Goal: Information Seeking & Learning: Learn about a topic

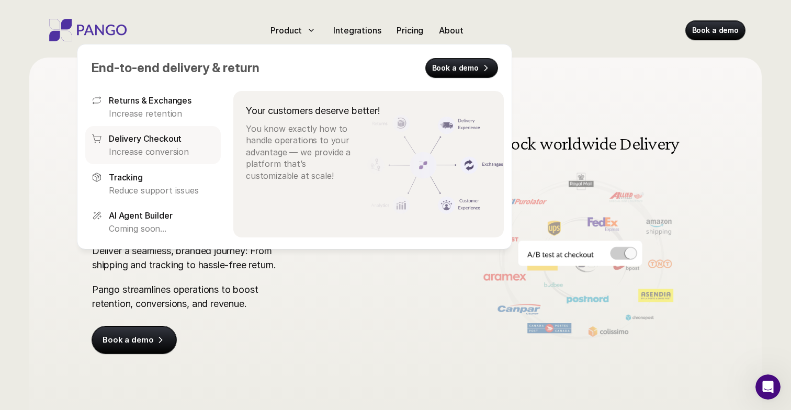
click at [155, 138] on p "Delivery Checkout" at bounding box center [145, 138] width 73 height 13
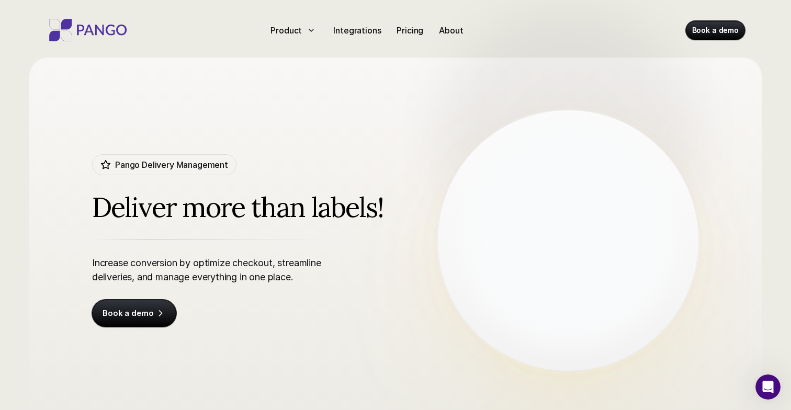
click at [273, 203] on div "Deliver more than labels!" at bounding box center [273, 207] width 362 height 32
click at [273, 214] on div "Deliver more than labels!" at bounding box center [273, 207] width 362 height 32
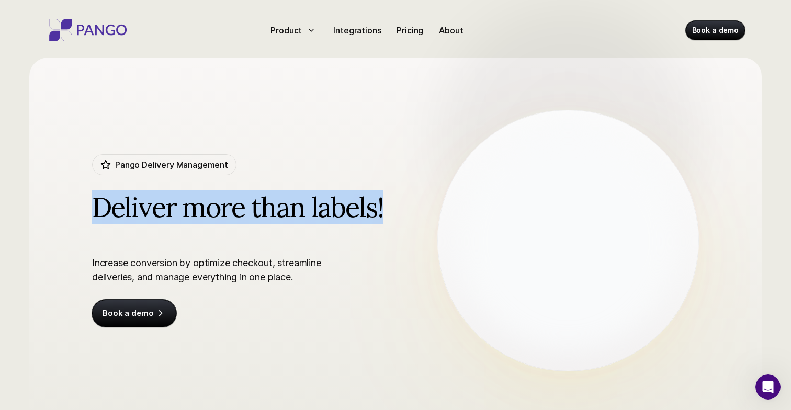
click at [273, 214] on div "Deliver more than labels!" at bounding box center [273, 207] width 362 height 32
click at [203, 217] on div "Deliver more than labels!" at bounding box center [273, 207] width 362 height 32
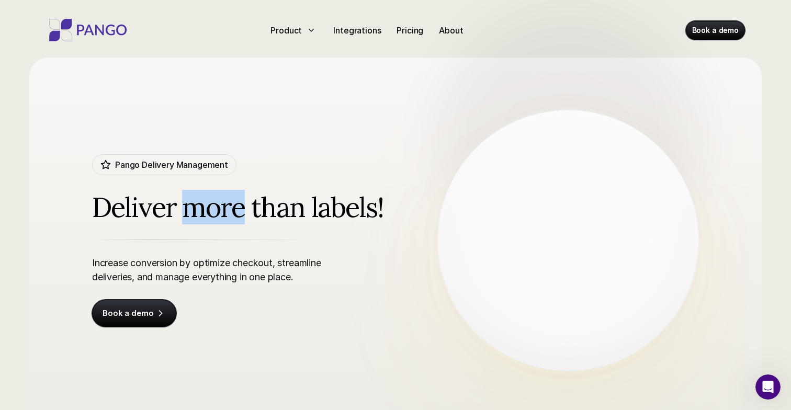
click at [203, 217] on div "Deliver more than labels!" at bounding box center [273, 207] width 362 height 32
click at [190, 210] on div "Deliver more than labels!" at bounding box center [273, 207] width 362 height 32
drag, startPoint x: 183, startPoint y: 210, endPoint x: 288, endPoint y: 211, distance: 105.1
click at [288, 211] on div "Deliver more than labels!" at bounding box center [273, 207] width 362 height 32
click at [292, 213] on div "Deliver more than labels!" at bounding box center [273, 207] width 362 height 32
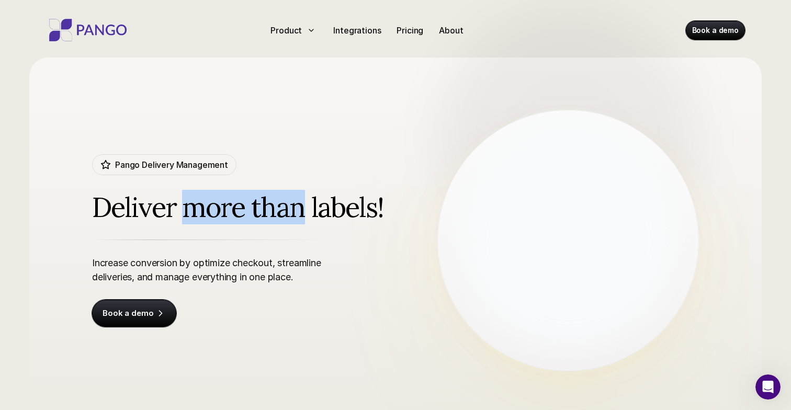
drag, startPoint x: 300, startPoint y: 213, endPoint x: 190, endPoint y: 208, distance: 110.4
click at [190, 208] on div "Deliver more than labels!" at bounding box center [273, 207] width 362 height 32
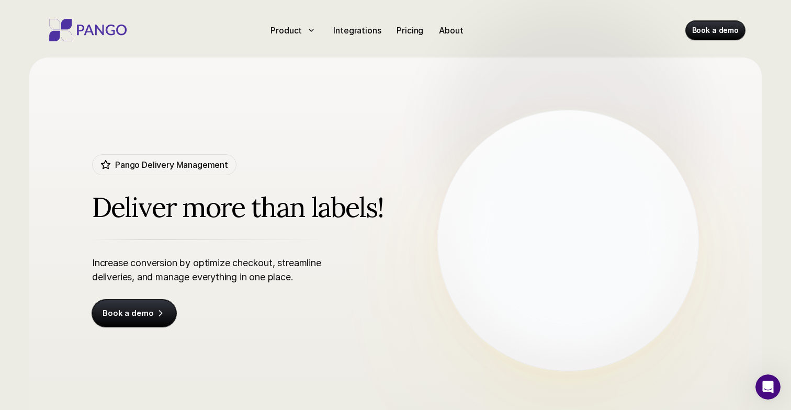
click at [207, 269] on p "Increase conversion by optimize checkout, streamline deliveries, and manage eve…" at bounding box center [213, 270] width 242 height 28
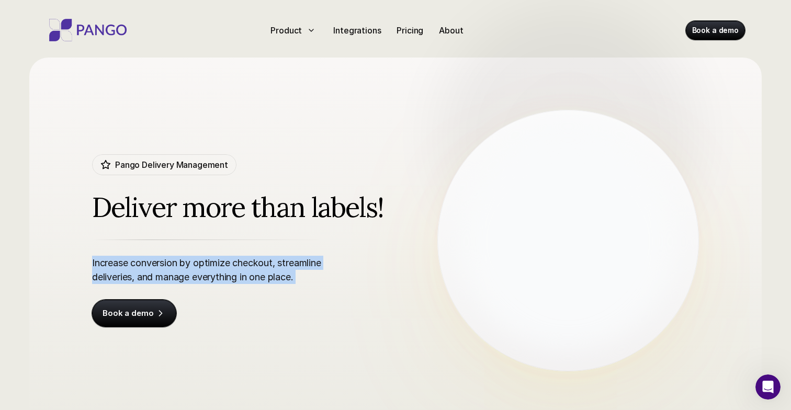
click at [207, 269] on p "Increase conversion by optimize checkout, streamline deliveries, and manage eve…" at bounding box center [213, 270] width 242 height 28
click at [226, 277] on p "Increase conversion by optimize checkout, streamline deliveries, and manage eve…" at bounding box center [213, 270] width 242 height 28
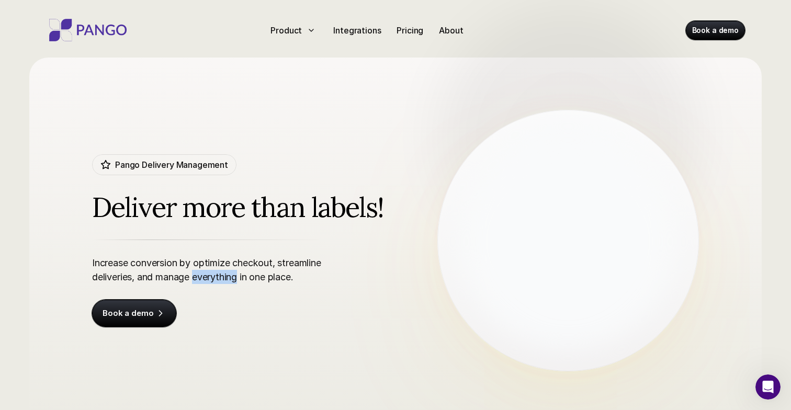
click at [226, 277] on p "Increase conversion by optimize checkout, streamline deliveries, and manage eve…" at bounding box center [213, 270] width 242 height 28
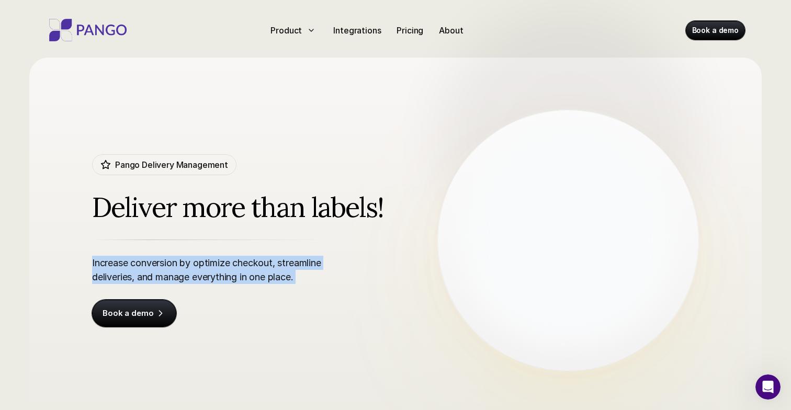
click at [226, 277] on p "Increase conversion by optimize checkout, streamline deliveries, and manage eve…" at bounding box center [213, 270] width 242 height 28
click at [267, 277] on p "Increase conversion by optimize checkout, streamline deliveries, and manage eve…" at bounding box center [213, 270] width 242 height 28
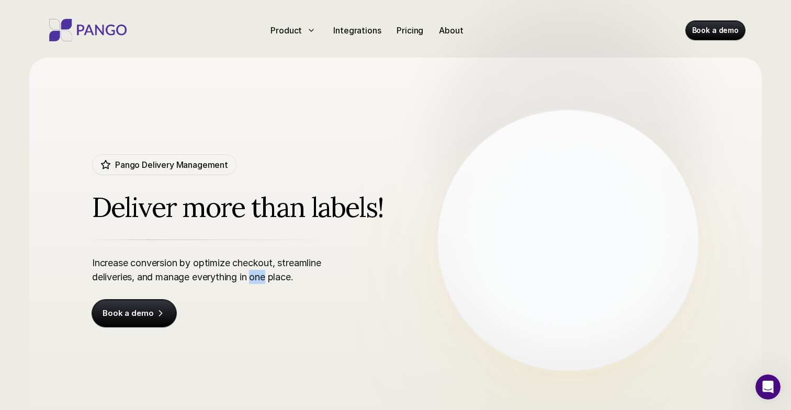
click at [267, 277] on p "Increase conversion by optimize checkout, streamline deliveries, and manage eve…" at bounding box center [213, 270] width 242 height 28
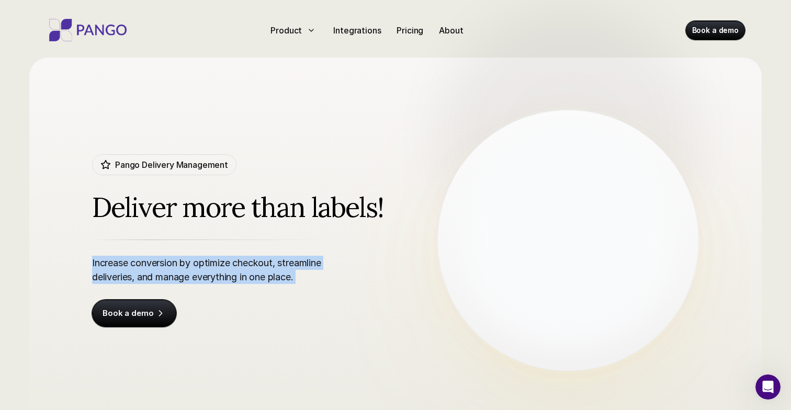
click at [267, 277] on p "Increase conversion by optimize checkout, streamline deliveries, and manage eve…" at bounding box center [213, 270] width 242 height 28
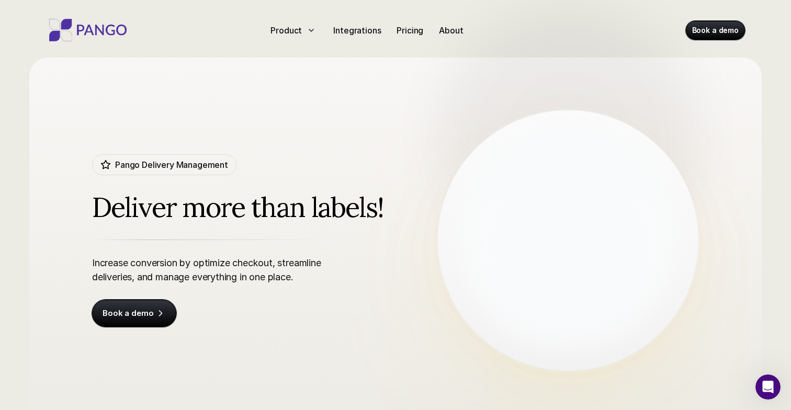
click at [278, 278] on p "Increase conversion by optimize checkout, streamline deliveries, and manage eve…" at bounding box center [213, 270] width 242 height 28
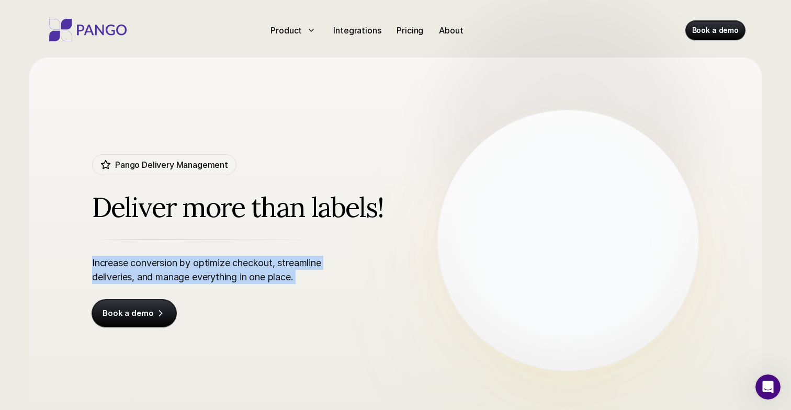
click at [278, 278] on p "Increase conversion by optimize checkout, streamline deliveries, and manage eve…" at bounding box center [213, 270] width 242 height 28
click at [291, 278] on p "Increase conversion by optimize checkout, streamline deliveries, and manage eve…" at bounding box center [213, 270] width 242 height 28
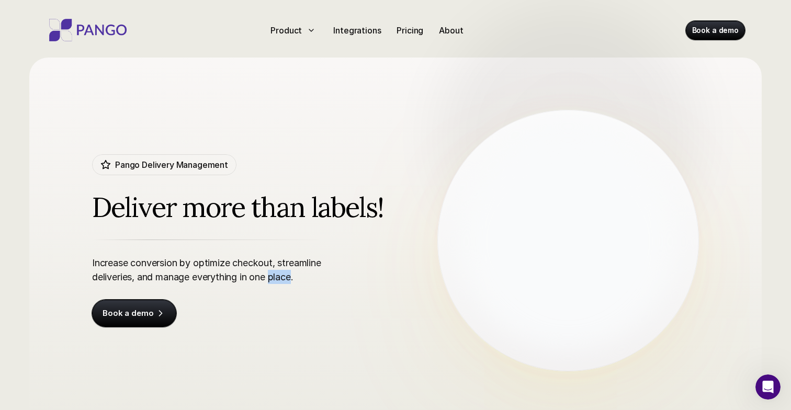
click at [291, 278] on p "Increase conversion by optimize checkout, streamline deliveries, and manage eve…" at bounding box center [213, 270] width 242 height 28
click at [300, 265] on p "Increase conversion by optimize checkout, streamline deliveries, and manage eve…" at bounding box center [213, 270] width 242 height 28
click at [291, 276] on p "Increase conversion by optimize checkout, streamline deliveries, and manage eve…" at bounding box center [213, 270] width 242 height 28
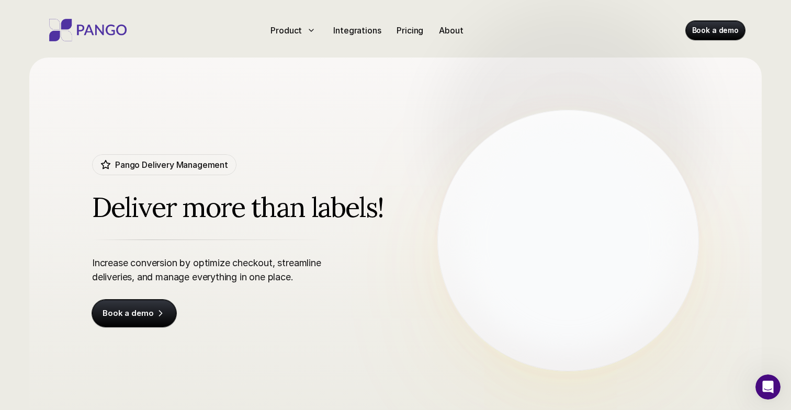
click at [298, 267] on p "Increase conversion by optimize checkout, streamline deliveries, and manage eve…" at bounding box center [213, 270] width 242 height 28
click at [291, 285] on div "Increase conversion by optimize checkout, streamline deliveries, and manage eve…" at bounding box center [243, 282] width 302 height 87
click at [289, 276] on p "Increase conversion by optimize checkout, streamline deliveries, and manage eve…" at bounding box center [213, 270] width 242 height 28
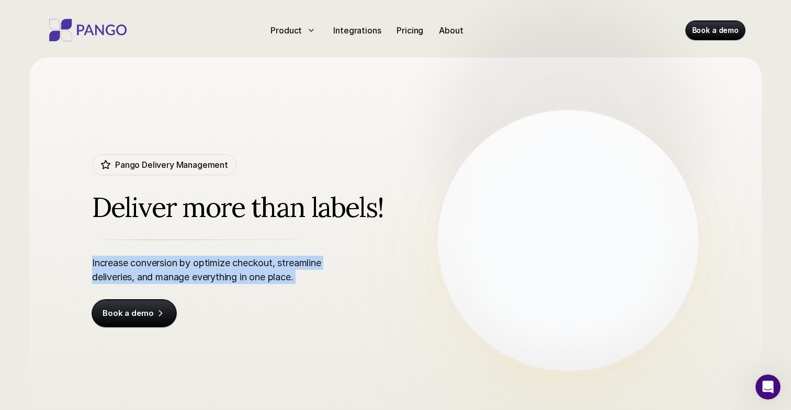
click at [289, 276] on p "Increase conversion by optimize checkout, streamline deliveries, and manage eve…" at bounding box center [213, 270] width 242 height 28
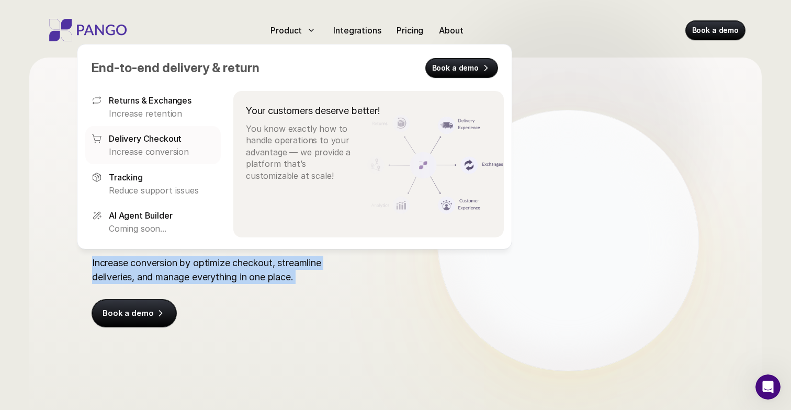
click at [147, 146] on p "Increase conversion" at bounding box center [162, 152] width 106 height 12
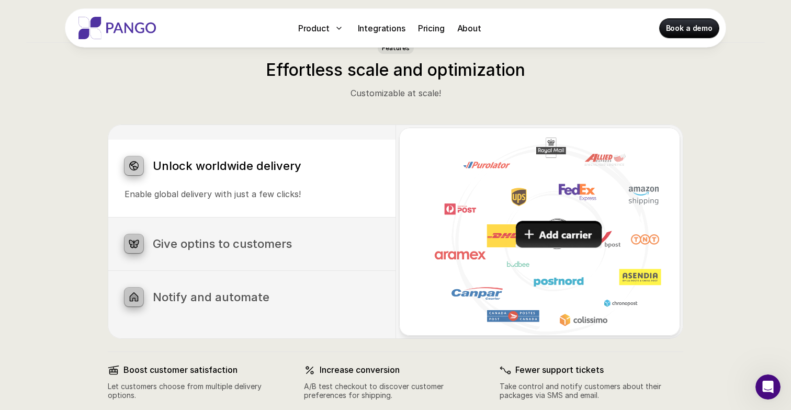
scroll to position [484, 0]
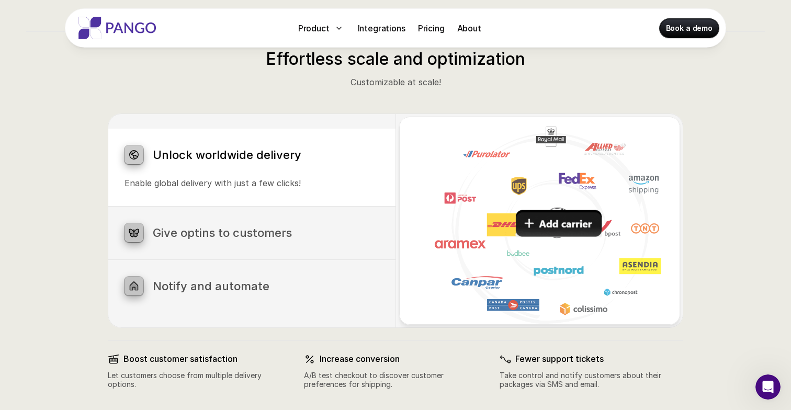
click at [259, 235] on h3 "Give optins to customers" at bounding box center [266, 233] width 226 height 14
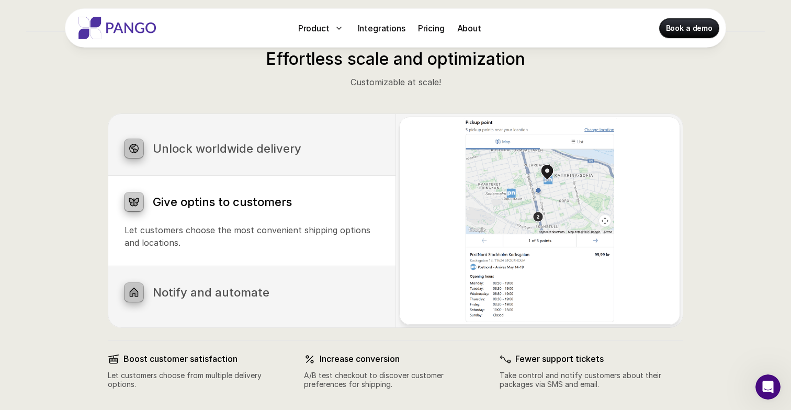
click at [238, 306] on div "Notify and automate Upload files effortlessly with our intuitive drag-and-drop …" at bounding box center [252, 292] width 288 height 53
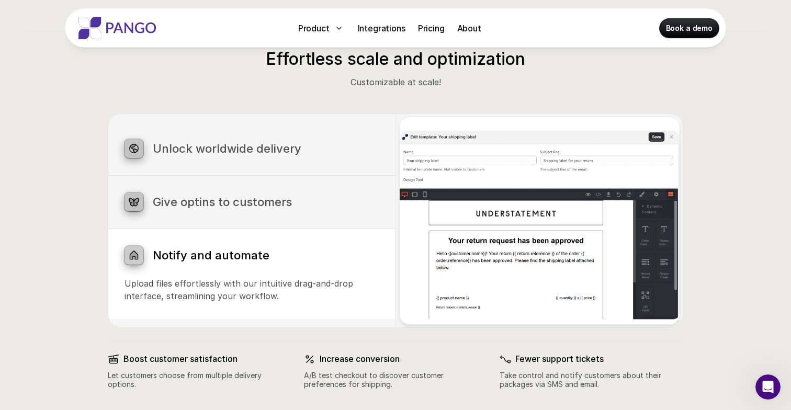
click at [226, 210] on div "Give optins to customers" at bounding box center [251, 201] width 254 height 19
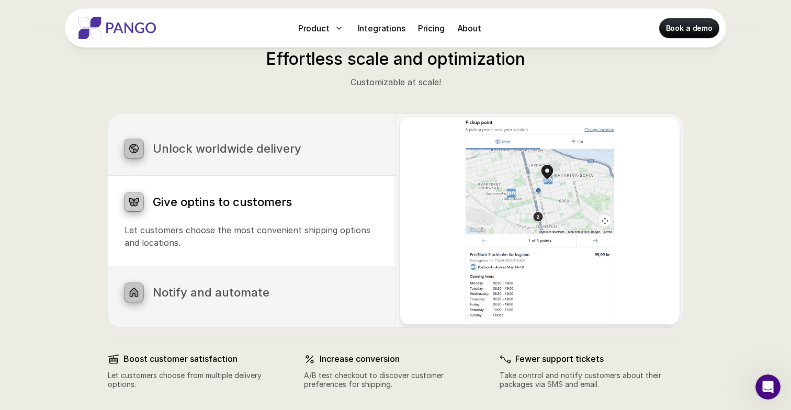
click at [233, 162] on div "Unlock worldwide delivery Enable global delivery with just a few clicks!" at bounding box center [252, 148] width 288 height 53
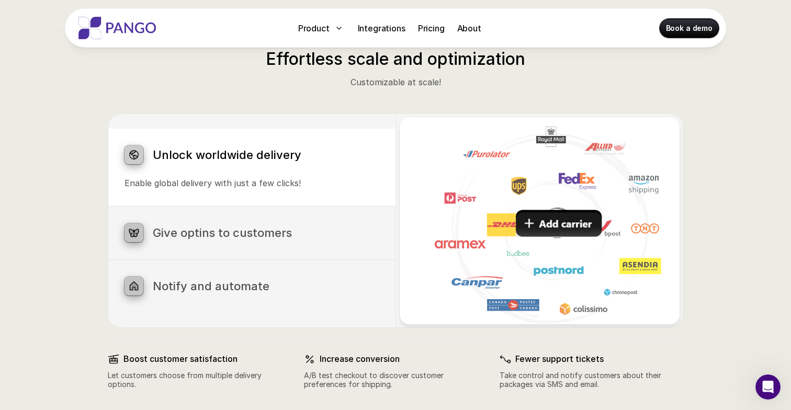
click at [237, 242] on div "Give optins to customers Let customers choose the most convenient shipping opti…" at bounding box center [252, 233] width 288 height 53
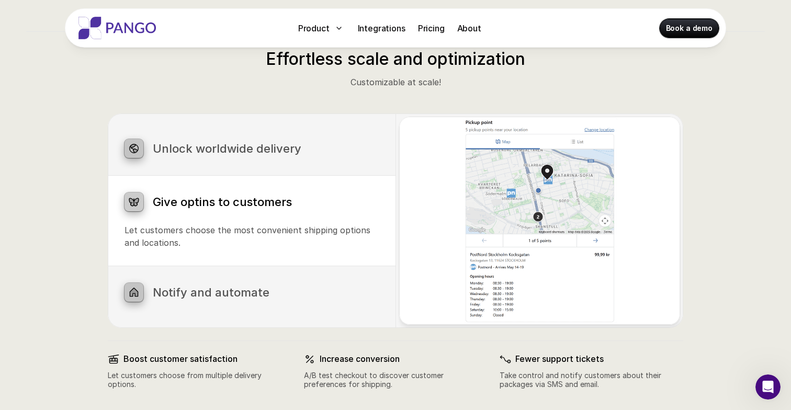
click at [237, 308] on div "Notify and automate Upload files effortlessly with our intuitive drag-and-drop …" at bounding box center [252, 292] width 288 height 53
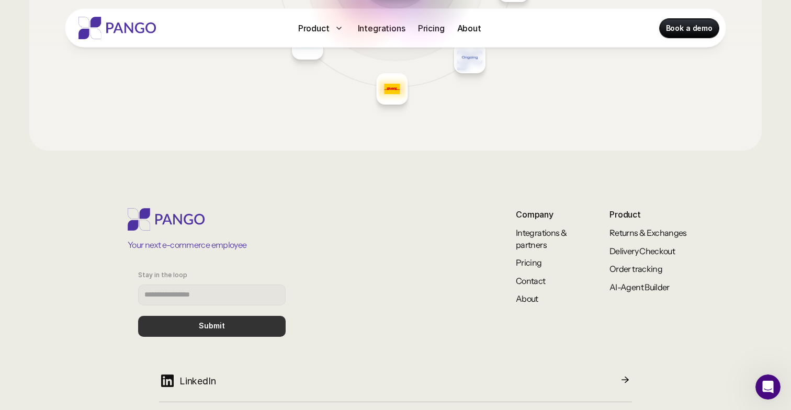
scroll to position [1765, 0]
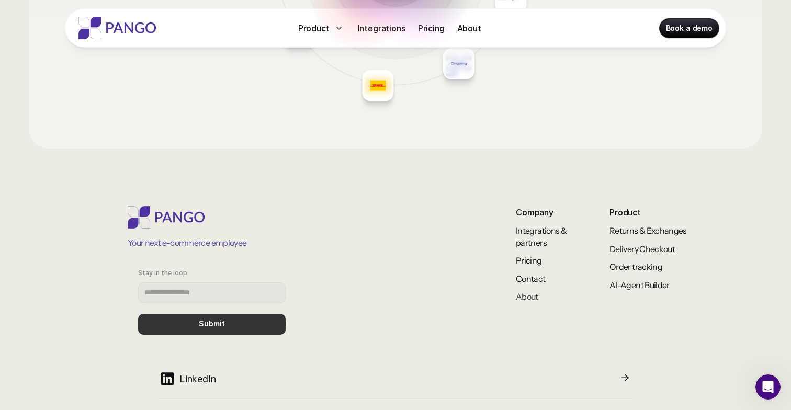
click at [529, 293] on link "About" at bounding box center [526, 296] width 22 height 10
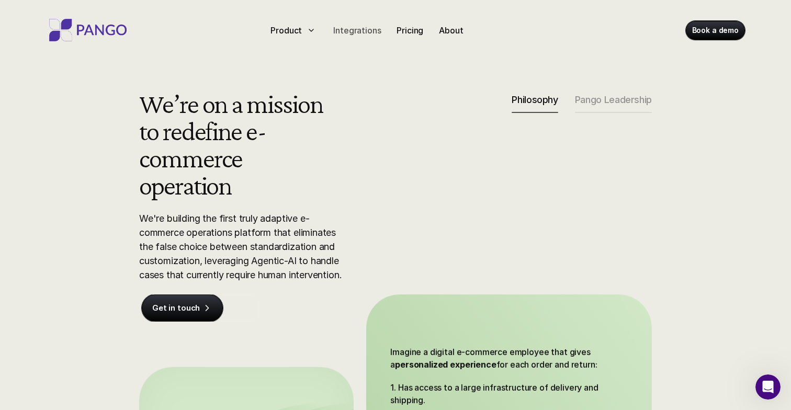
click at [361, 23] on div "Integrations" at bounding box center [357, 30] width 56 height 17
